Goal: Information Seeking & Learning: Learn about a topic

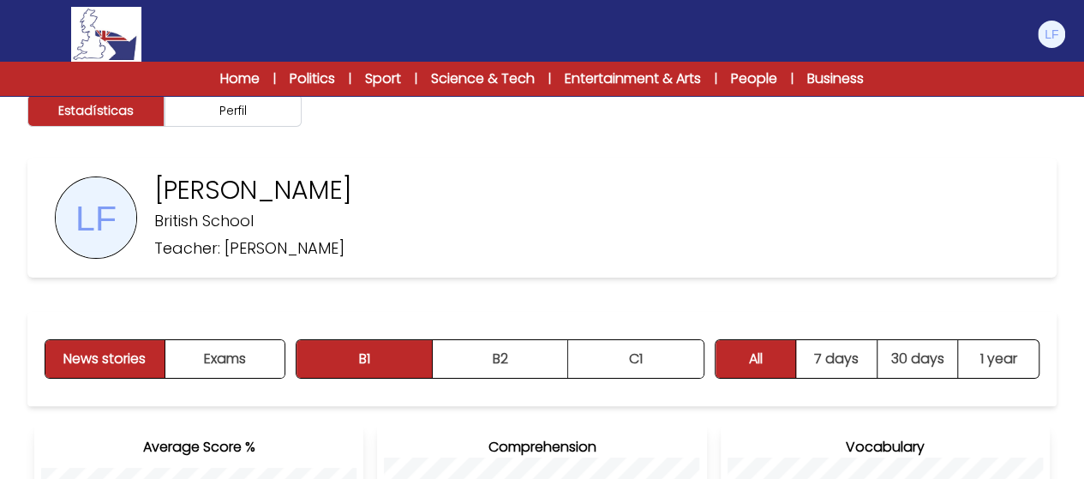
scroll to position [17, 0]
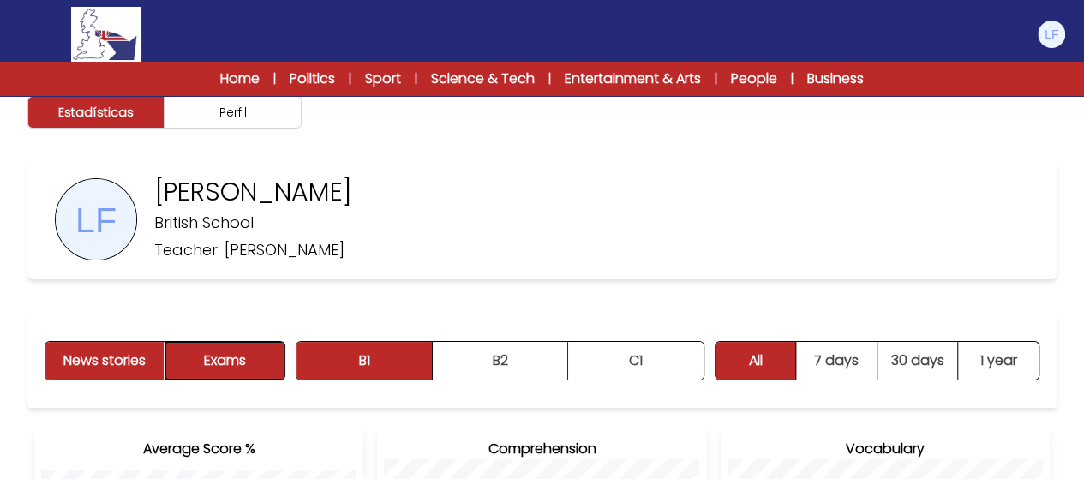
click at [196, 359] on button "Exams" at bounding box center [224, 361] width 119 height 38
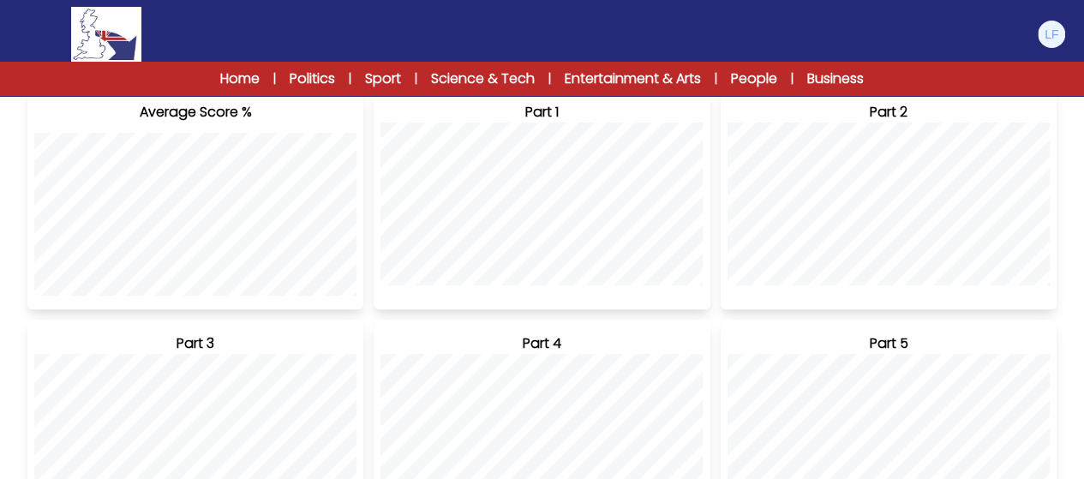
scroll to position [502, 0]
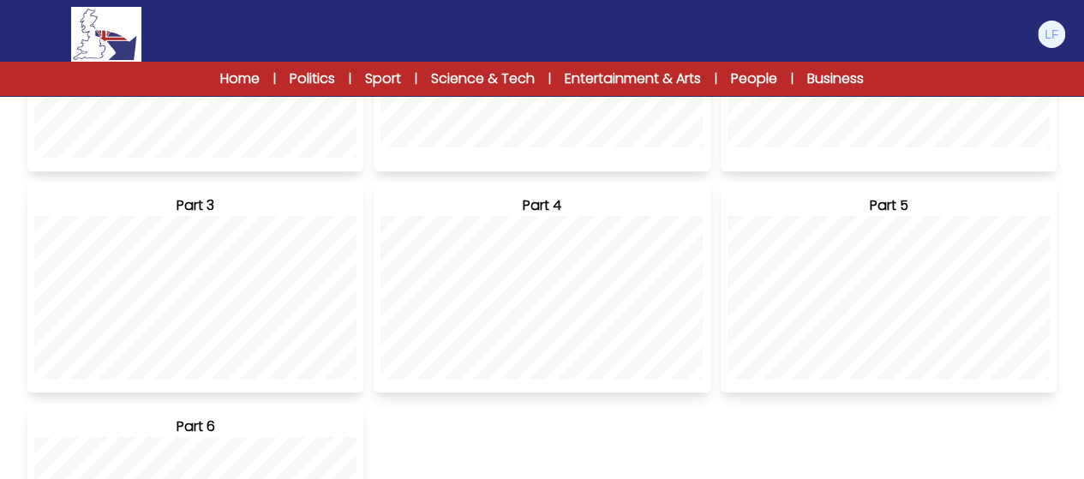
click at [235, 66] on div "Home | Politics | Sport | Science & Tech | Entertainment & Arts | People | Busi…" at bounding box center [542, 79] width 1084 height 34
click at [235, 75] on link "Home" at bounding box center [239, 79] width 39 height 21
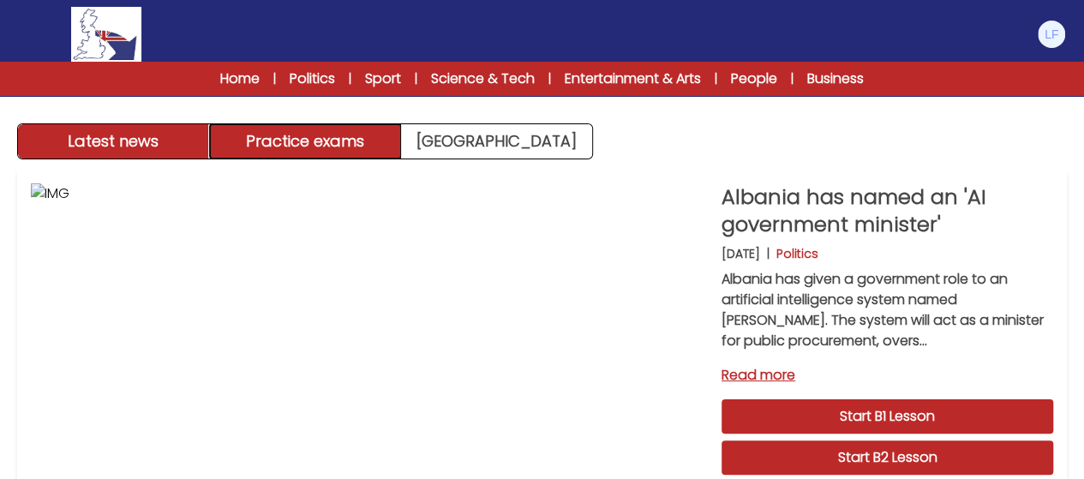
click at [259, 157] on button "Practice exams" at bounding box center [306, 141] width 192 height 34
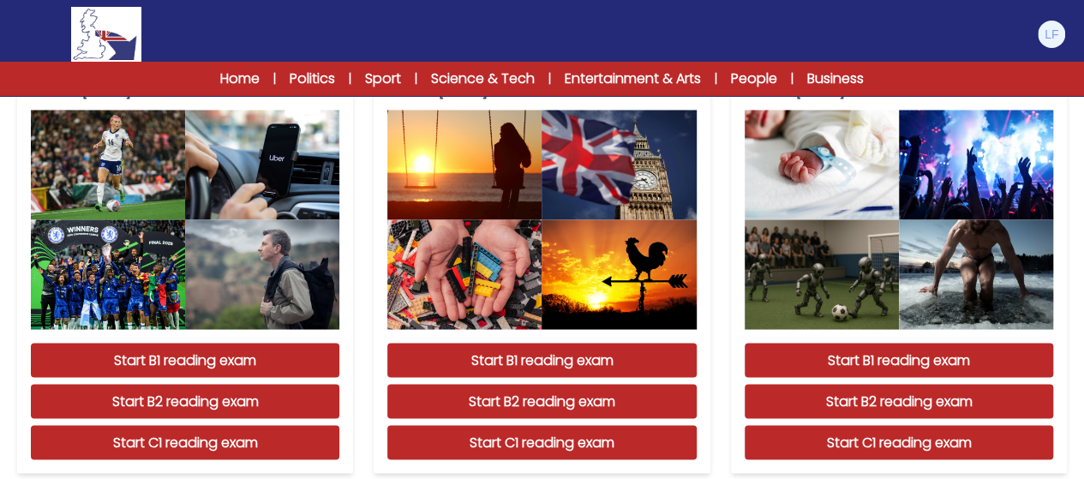
scroll to position [1786, 0]
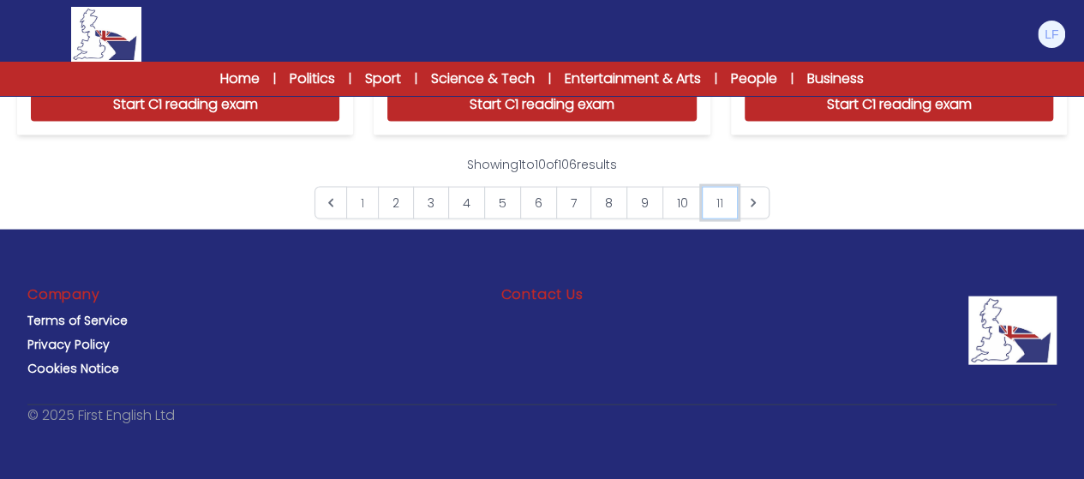
click at [726, 201] on link "11" at bounding box center [720, 203] width 36 height 33
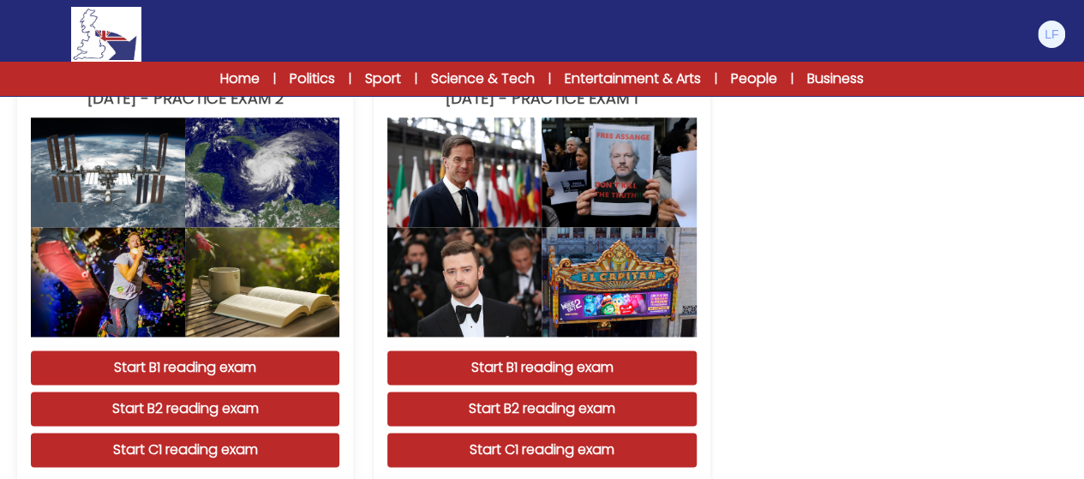
scroll to position [1047, 0]
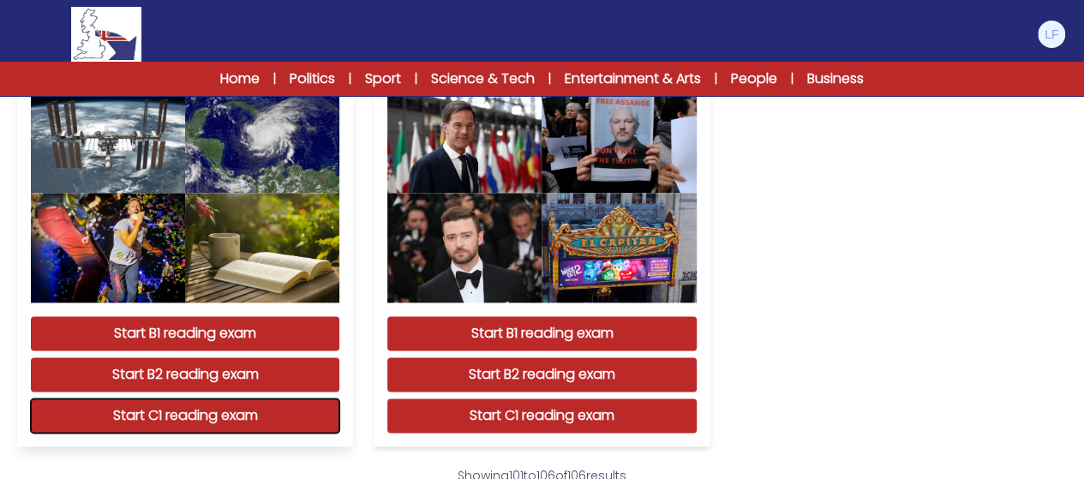
click at [232, 412] on button "Start C1 reading exam" at bounding box center [185, 416] width 309 height 34
